Goal: Information Seeking & Learning: Learn about a topic

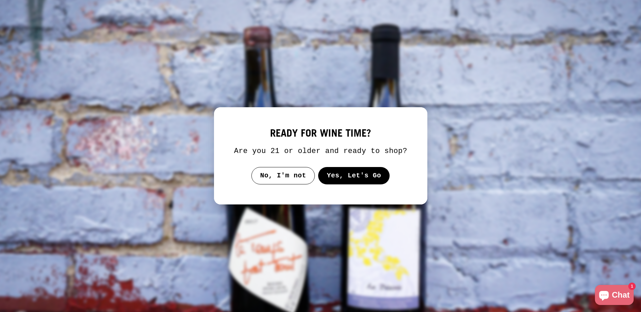
click at [364, 172] on div "ready for wine time? Are you 21 or older and ready to shop? No, I'm not Yes, Le…" at bounding box center [320, 155] width 173 height 57
click at [364, 176] on button "Yes, Let's Go" at bounding box center [354, 175] width 72 height 17
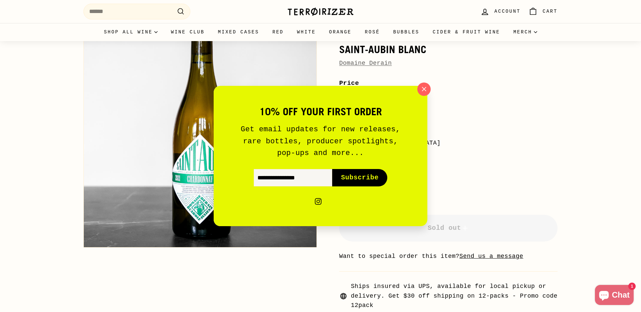
scroll to position [56, 0]
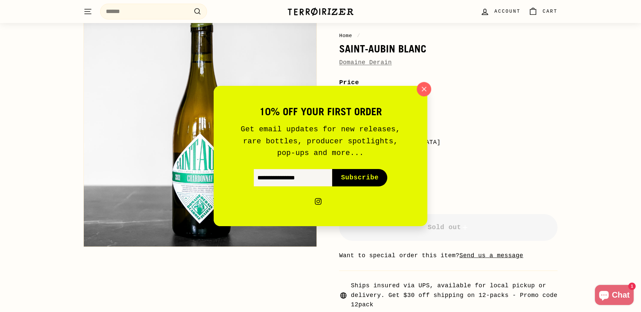
click at [424, 88] on icon "button" at bounding box center [424, 89] width 10 height 10
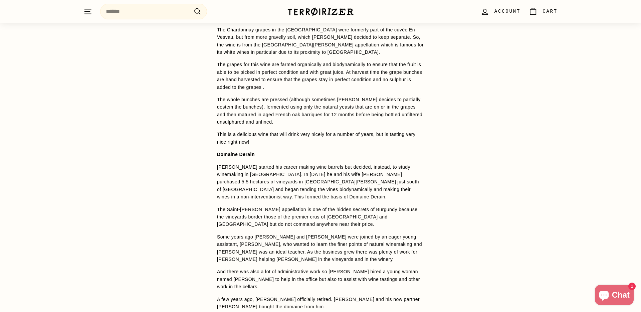
scroll to position [523, 0]
click at [309, 35] on p "The Chardonnay grapes in the [GEOGRAPHIC_DATA] were formerly part of the cuvée …" at bounding box center [320, 40] width 207 height 30
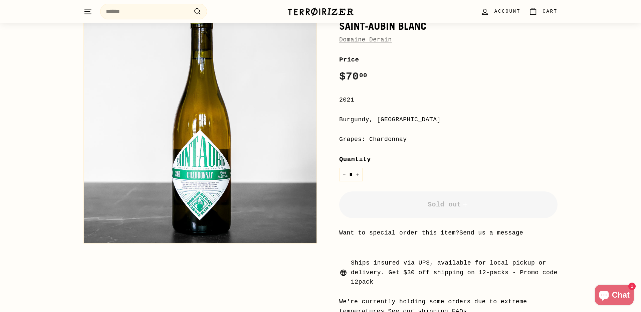
scroll to position [78, 0]
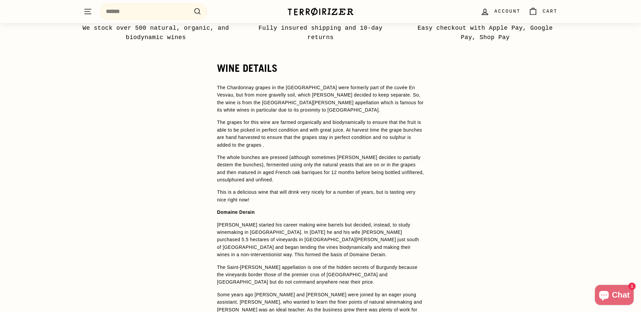
scroll to position [464, 0]
click at [194, 120] on div "WINE DETAILS The Chardonnay grapes in the [GEOGRAPHIC_DATA] were formerly part …" at bounding box center [320, 290] width 641 height 456
click at [218, 96] on p "The Chardonnay grapes in the [GEOGRAPHIC_DATA] were formerly part of the cuvée …" at bounding box center [320, 98] width 207 height 30
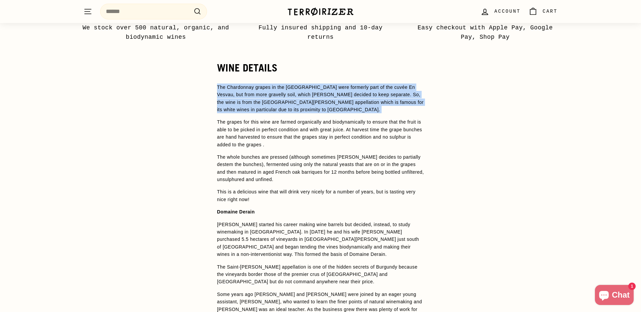
click at [218, 96] on p "The Chardonnay grapes in the [GEOGRAPHIC_DATA] were formerly part of the cuvée …" at bounding box center [320, 98] width 207 height 30
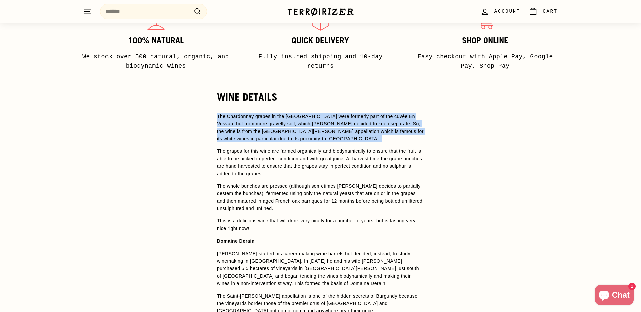
scroll to position [436, 0]
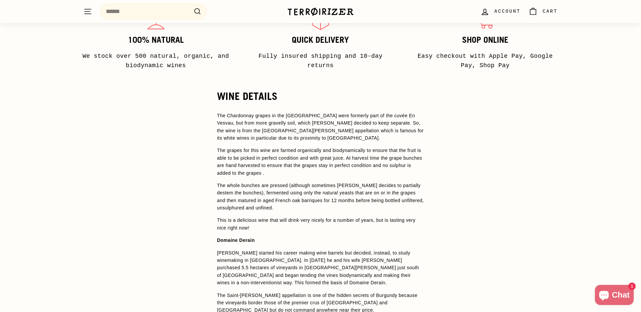
click at [237, 154] on p "The grapes for this wine are farmed organically and biodynamically to ensure th…" at bounding box center [320, 161] width 207 height 30
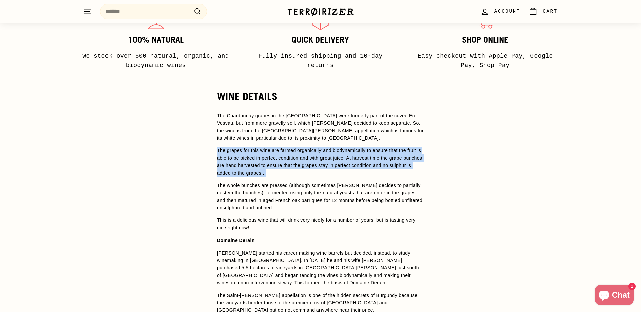
click at [237, 154] on p "The grapes for this wine are farmed organically and biodynamically to ensure th…" at bounding box center [320, 161] width 207 height 30
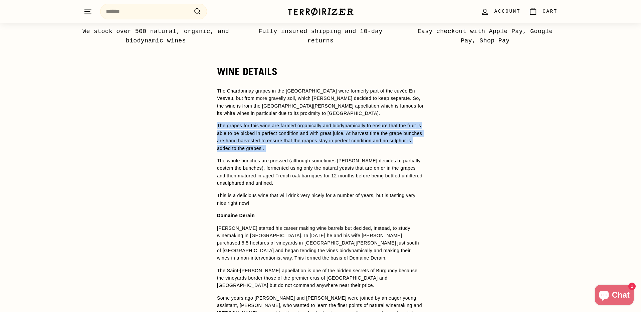
scroll to position [462, 0]
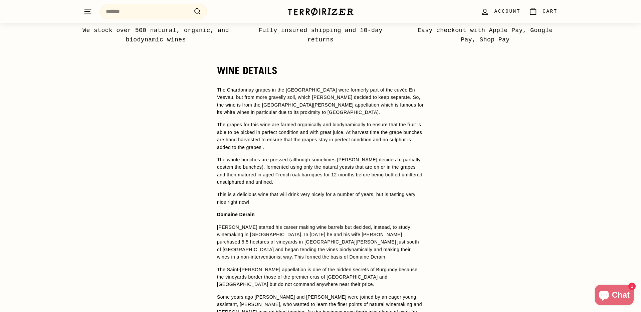
click at [245, 165] on p "The whole bunches are pressed (although sometimes [PERSON_NAME] decides to part…" at bounding box center [320, 171] width 207 height 30
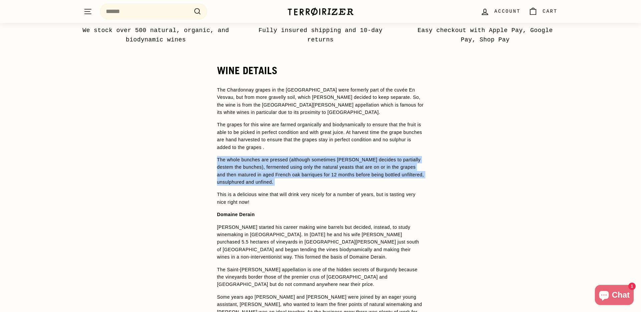
click at [245, 165] on p "The whole bunches are pressed (although sometimes [PERSON_NAME] decides to part…" at bounding box center [320, 171] width 207 height 30
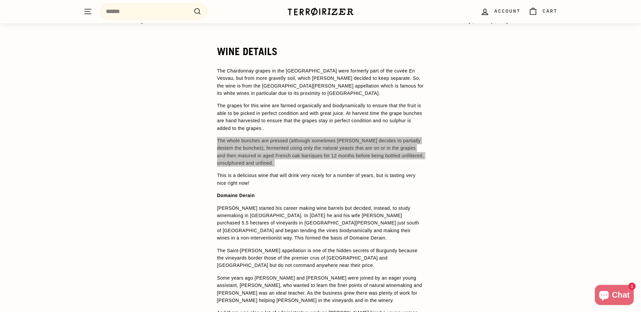
scroll to position [456, 0]
